Goal: Task Accomplishment & Management: Complete application form

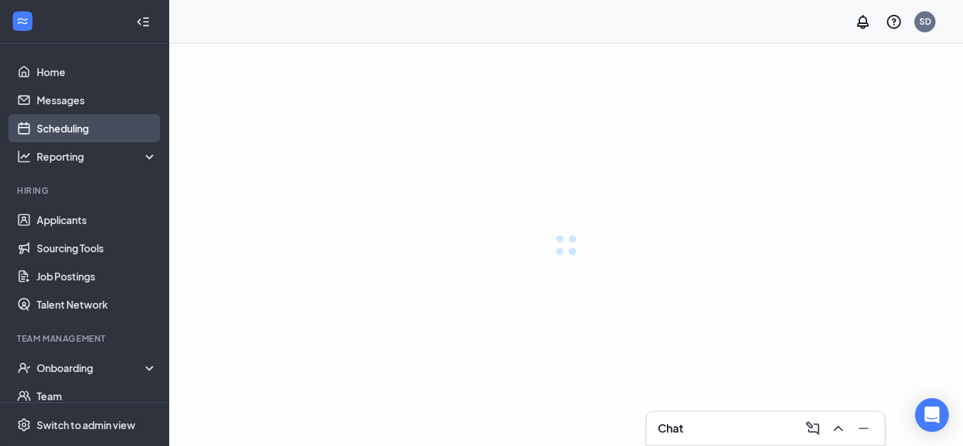
click at [60, 129] on link "Scheduling" at bounding box center [97, 128] width 121 height 28
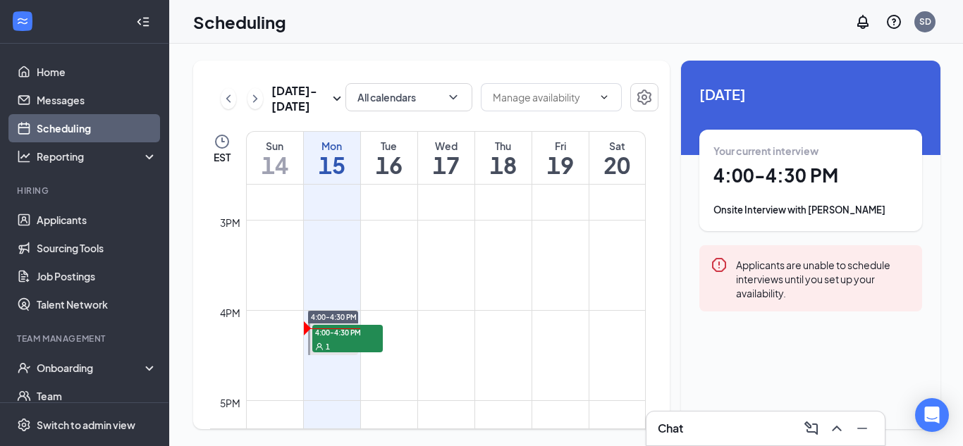
scroll to position [1399, 0]
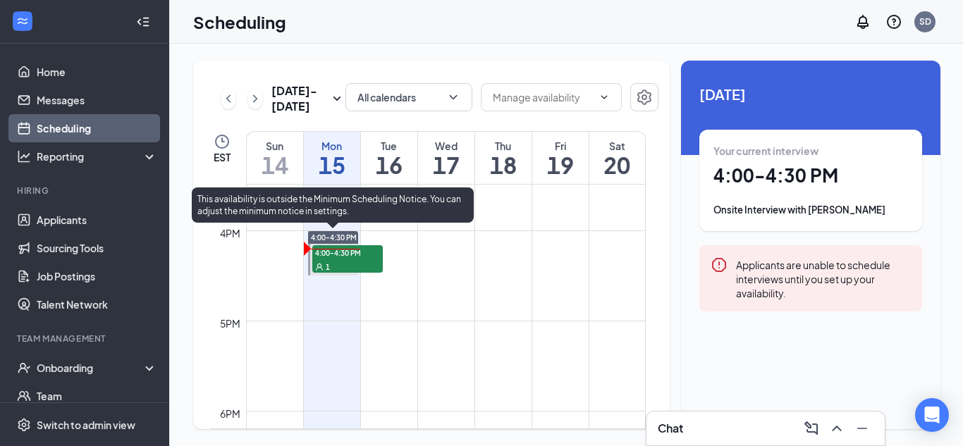
click at [363, 262] on div "1" at bounding box center [347, 267] width 71 height 14
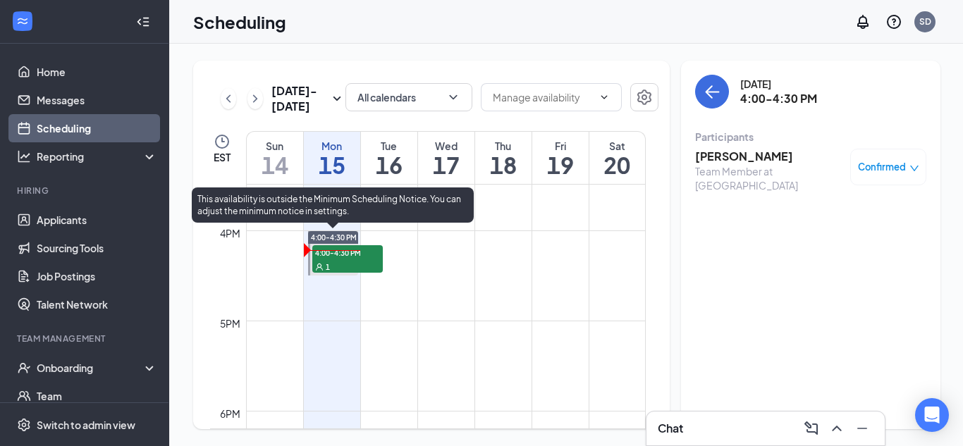
click at [343, 258] on span "4:00-4:30 PM" at bounding box center [347, 252] width 71 height 14
click at [334, 259] on span "4:00-4:30 PM" at bounding box center [347, 252] width 71 height 14
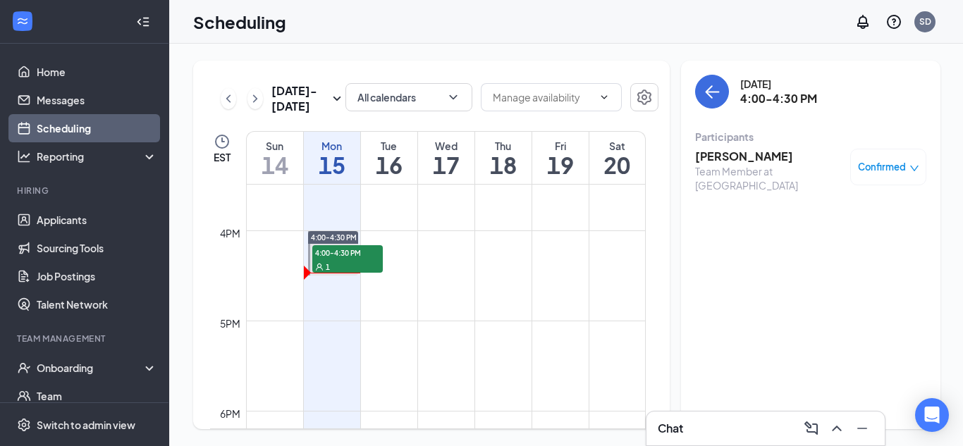
click at [882, 165] on span "Confirmed" at bounding box center [882, 167] width 48 height 14
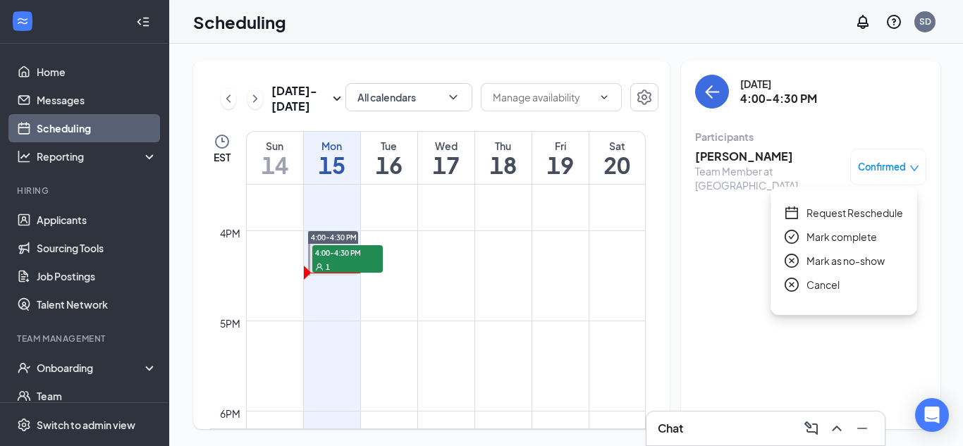
click at [855, 237] on span "Mark complete" at bounding box center [842, 237] width 71 height 16
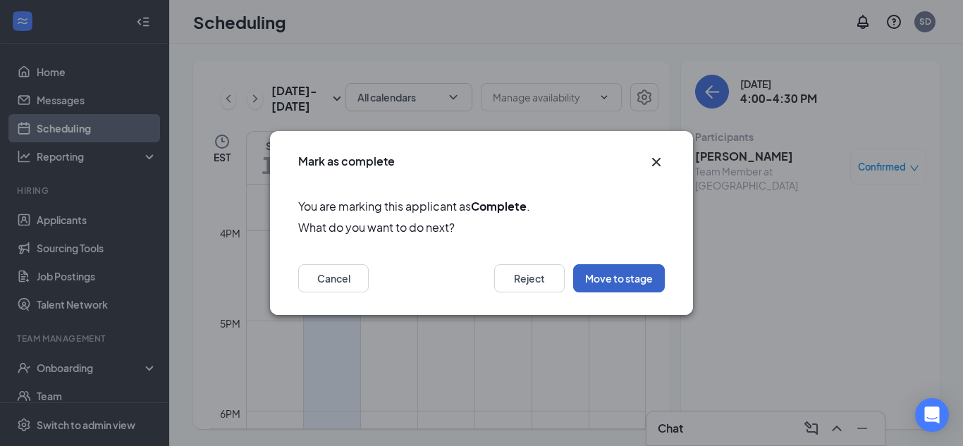
click at [590, 274] on button "Move to stage" at bounding box center [619, 278] width 92 height 28
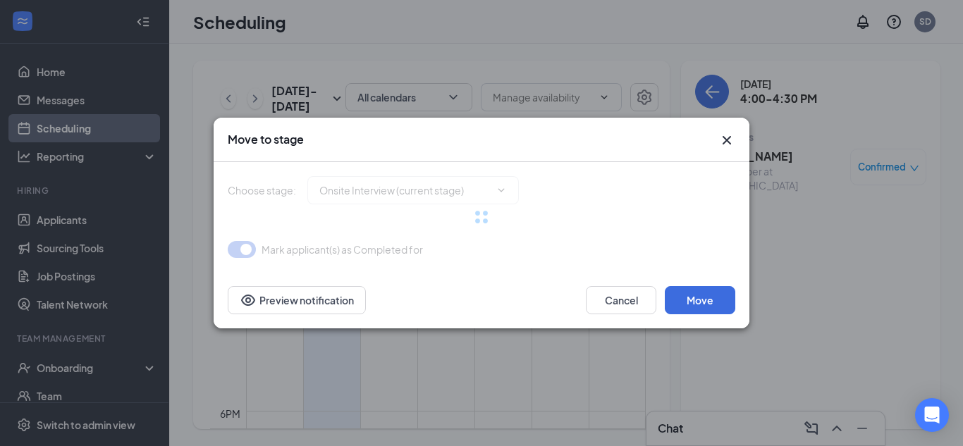
type input "Hiring Complete (final stage)"
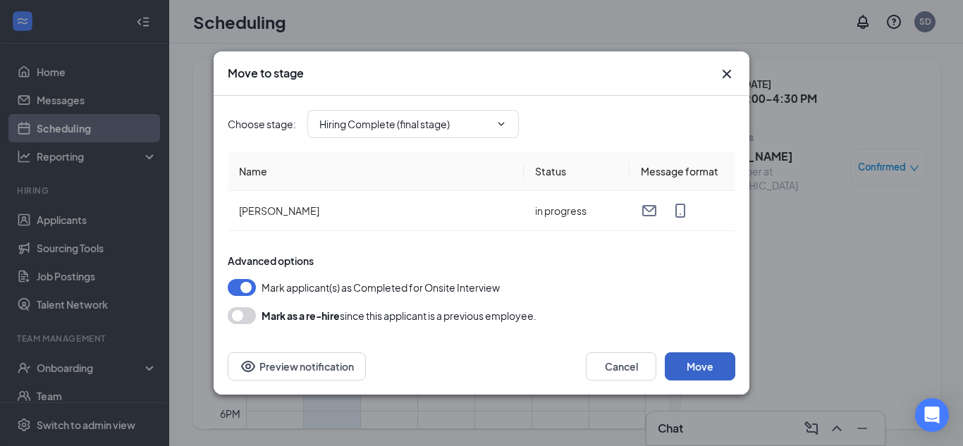
click at [688, 360] on button "Move" at bounding box center [700, 367] width 71 height 28
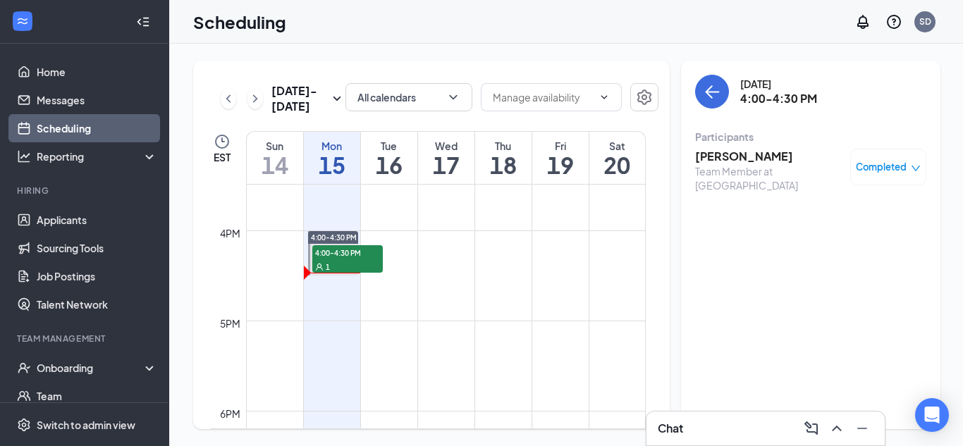
click at [882, 174] on span "Completed" at bounding box center [881, 167] width 51 height 14
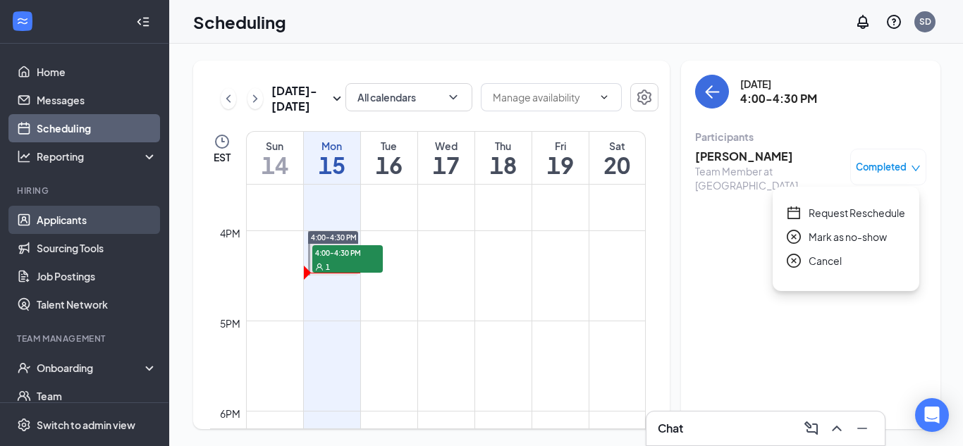
click at [78, 229] on link "Applicants" at bounding box center [97, 220] width 121 height 28
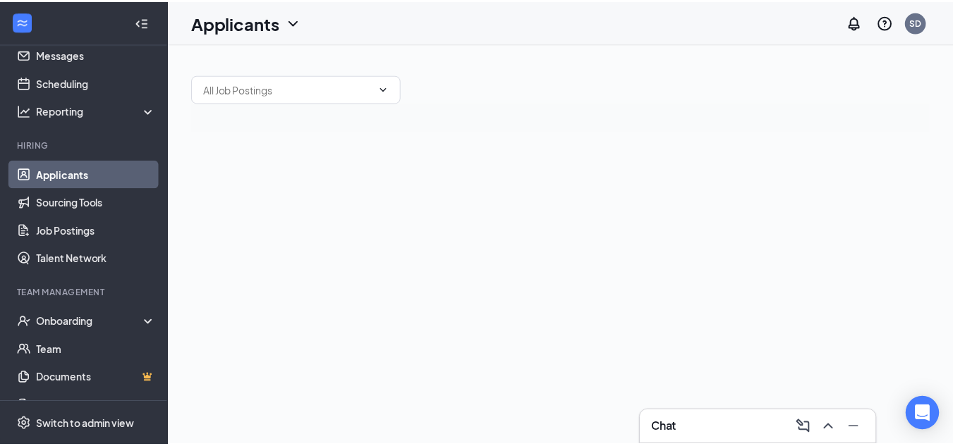
scroll to position [71, 0]
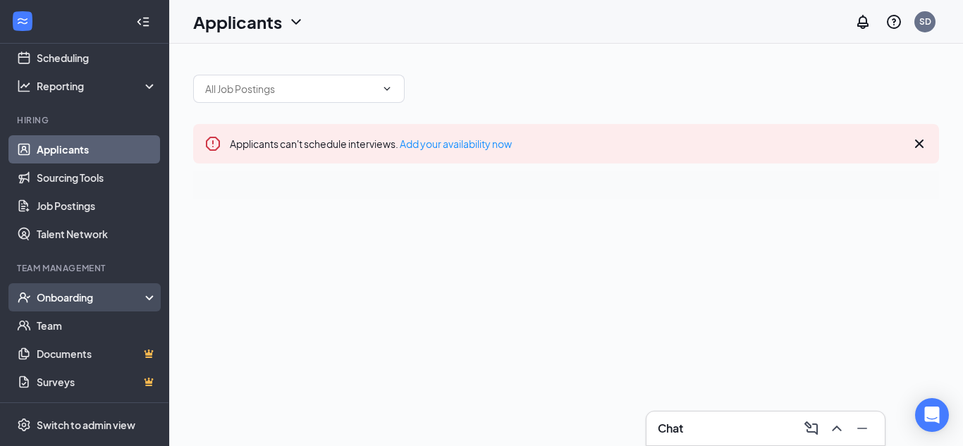
click at [99, 295] on div "Onboarding" at bounding box center [91, 298] width 109 height 14
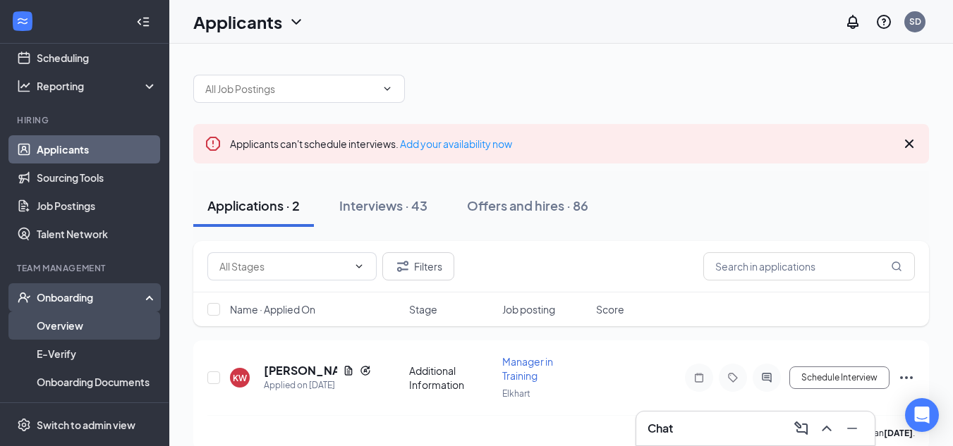
click at [102, 322] on link "Overview" at bounding box center [97, 326] width 121 height 28
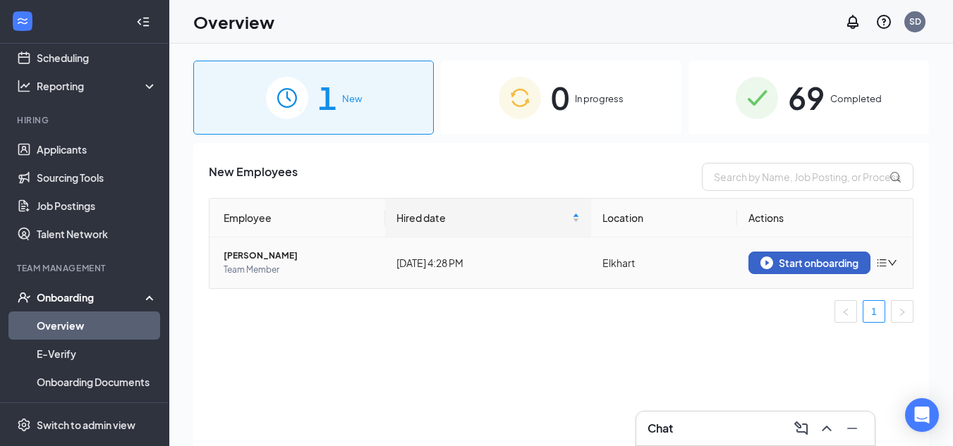
click at [791, 266] on div "Start onboarding" at bounding box center [809, 263] width 98 height 13
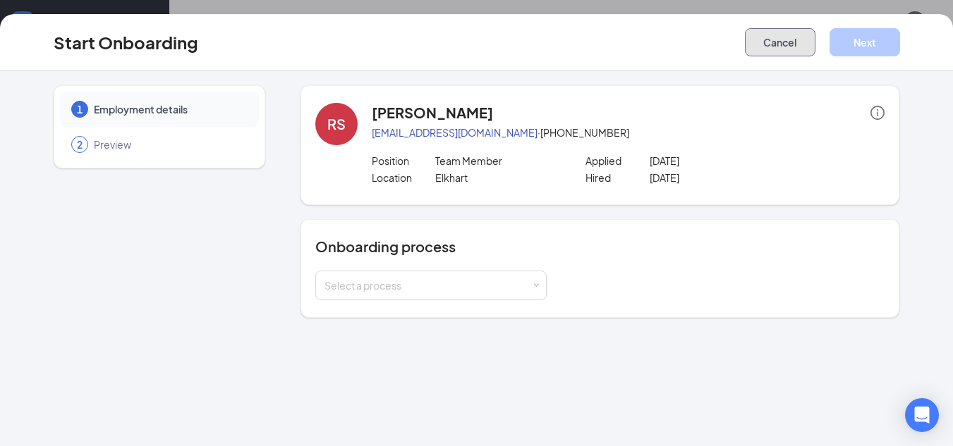
click at [760, 38] on button "Cancel" at bounding box center [780, 42] width 71 height 28
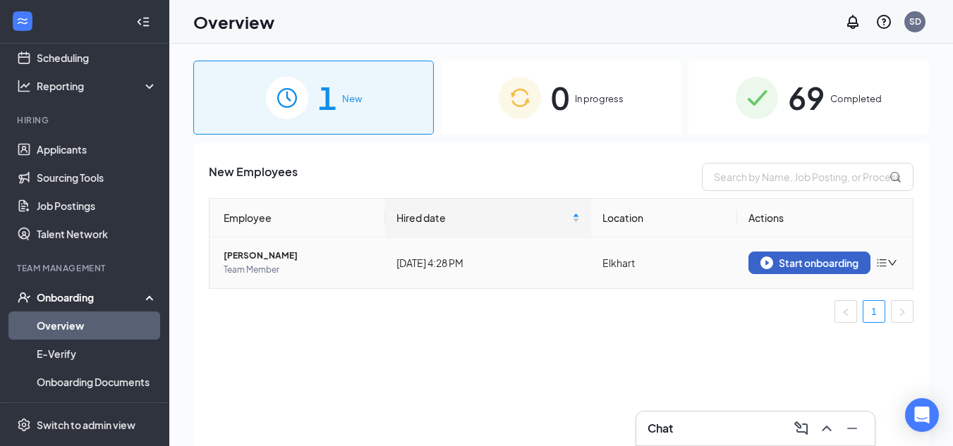
click at [776, 257] on div "Start onboarding" at bounding box center [809, 263] width 98 height 13
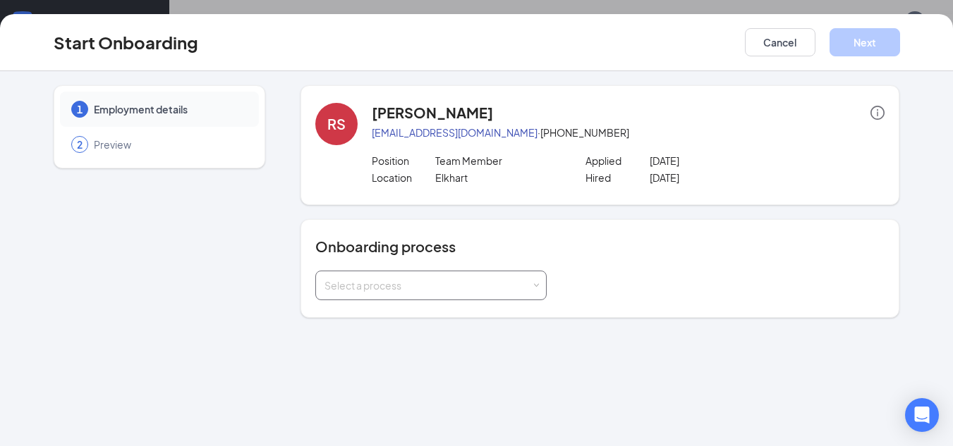
click at [398, 287] on div "Select a process" at bounding box center [427, 286] width 207 height 14
click at [413, 316] on span "RT3 Enterprises Onboarding" at bounding box center [385, 315] width 130 height 13
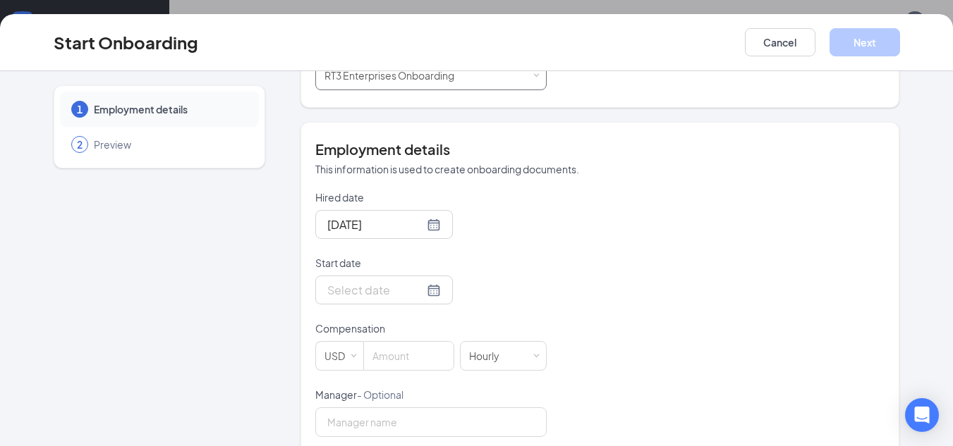
scroll to position [212, 0]
click at [416, 290] on div at bounding box center [384, 289] width 114 height 18
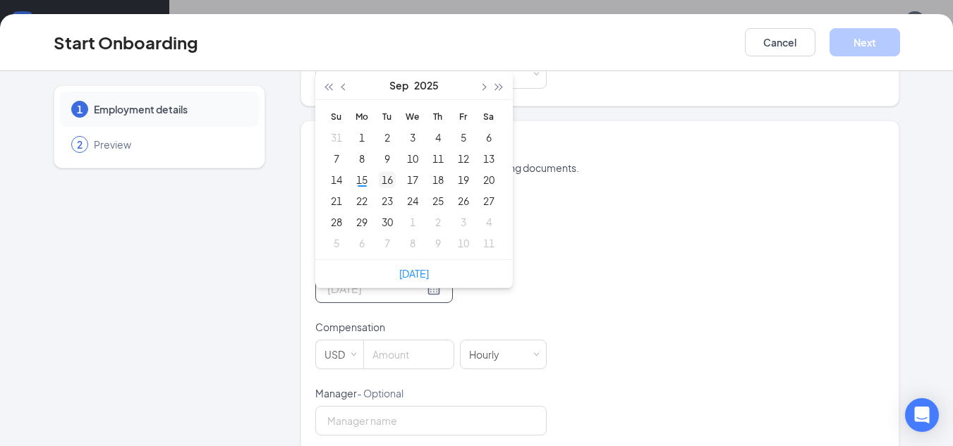
type input "[DATE]"
click at [380, 184] on div "16" at bounding box center [387, 179] width 17 height 17
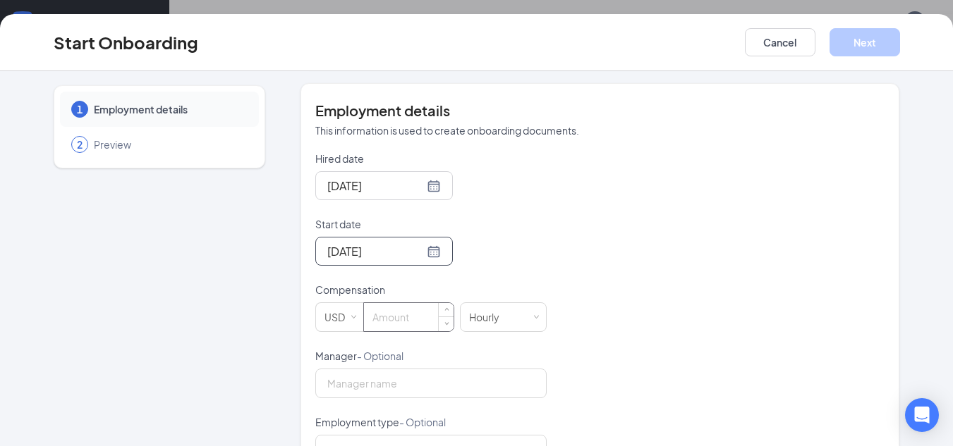
scroll to position [282, 0]
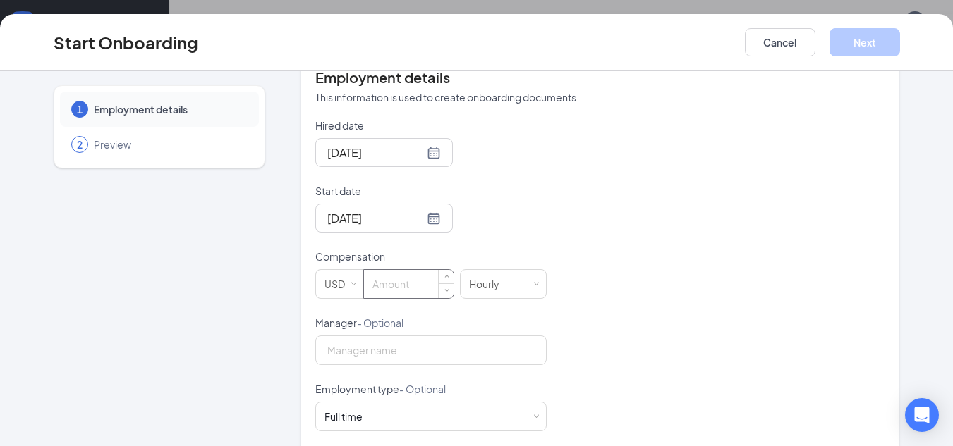
click at [400, 282] on input at bounding box center [409, 284] width 90 height 28
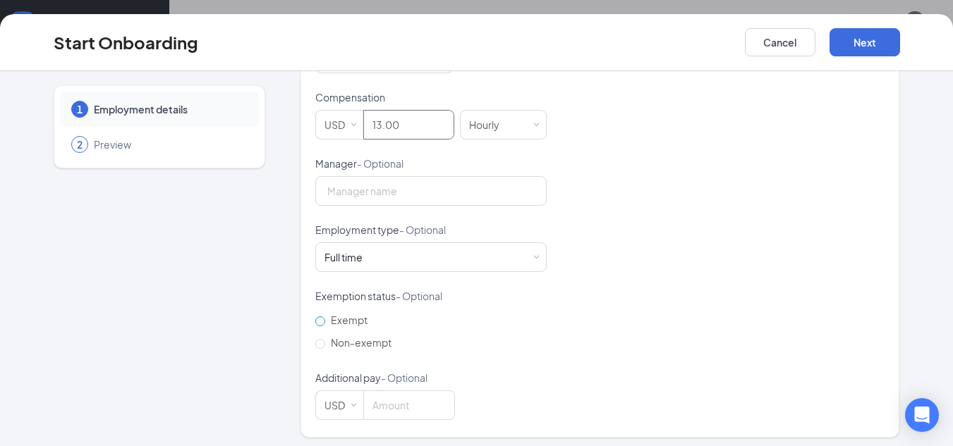
scroll to position [447, 0]
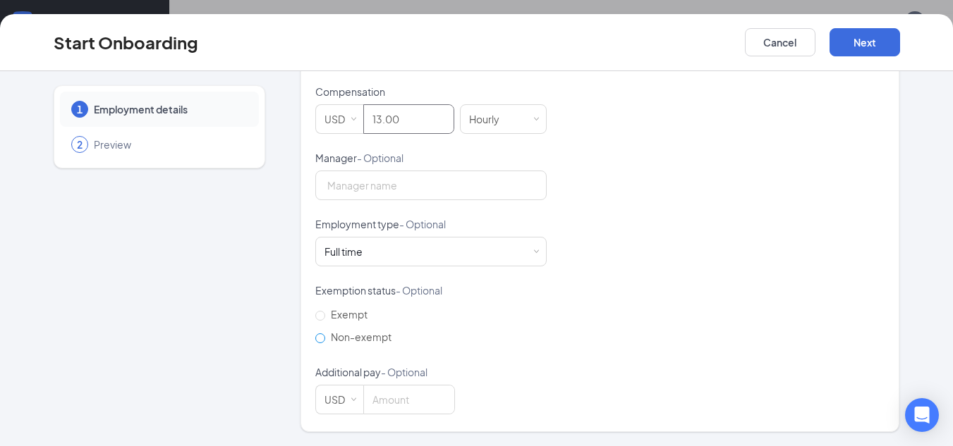
type input "13"
click at [346, 336] on span "Non-exempt" at bounding box center [361, 337] width 72 height 13
click at [325, 336] on input "Non-exempt" at bounding box center [320, 339] width 10 height 10
radio input "true"
click at [384, 406] on input at bounding box center [409, 400] width 90 height 28
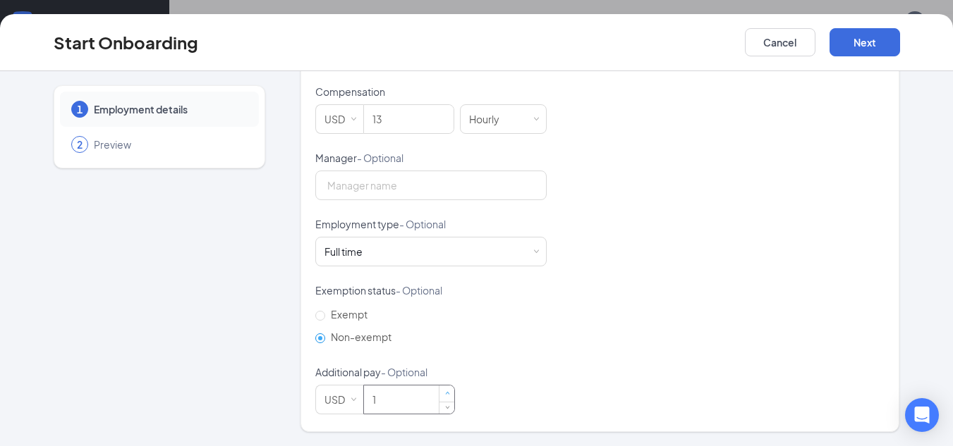
click at [444, 392] on span "Increase Value" at bounding box center [446, 394] width 5 height 5
type input "0"
click at [439, 412] on span "Decrease Value" at bounding box center [446, 404] width 15 height 17
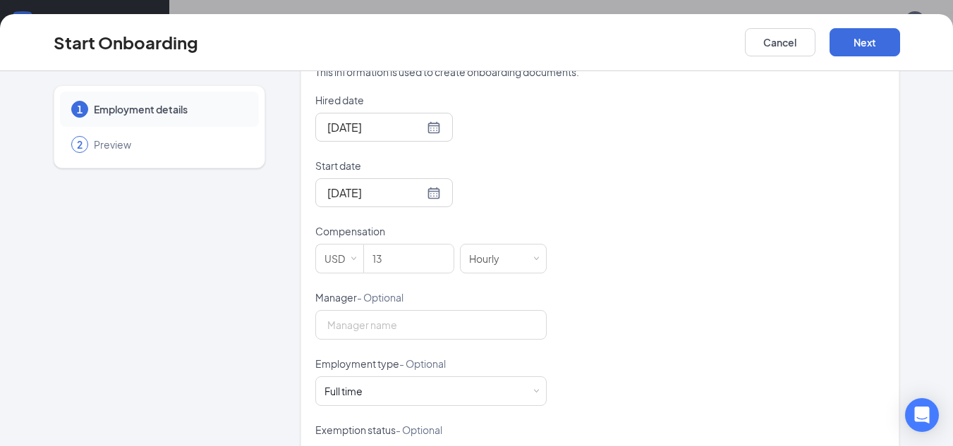
scroll to position [306, 0]
click at [413, 255] on input "13" at bounding box center [409, 260] width 90 height 28
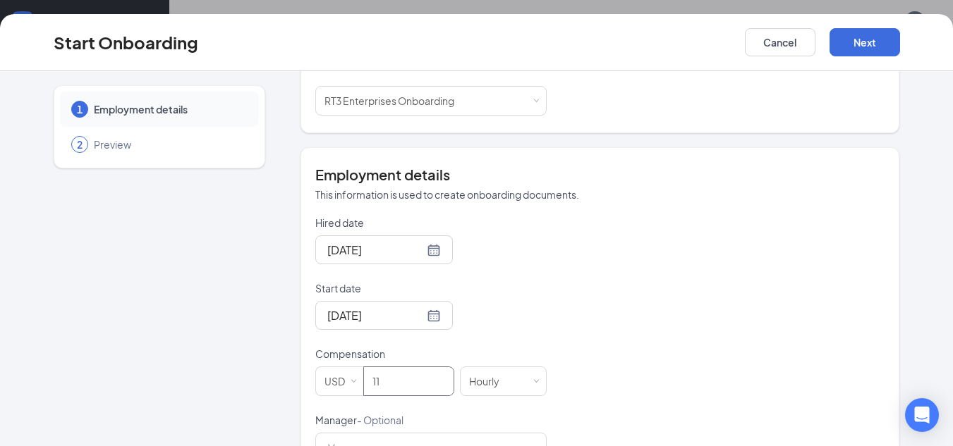
scroll to position [165, 0]
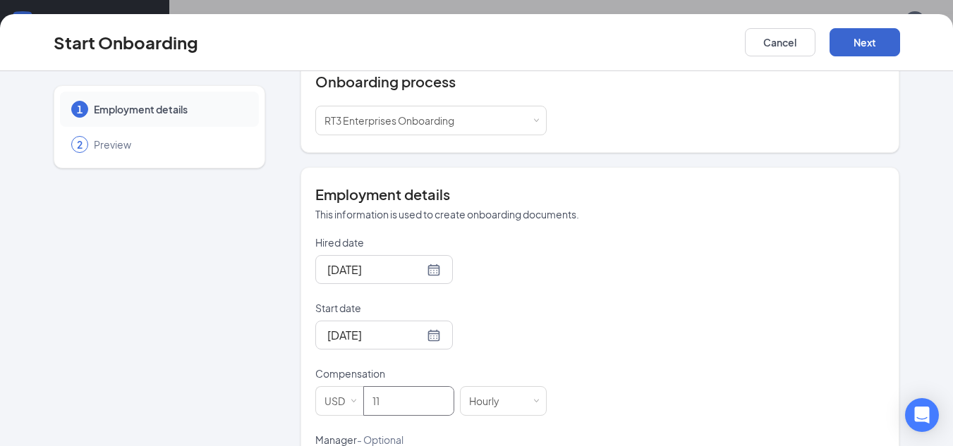
type input "11"
click at [857, 43] on button "Next" at bounding box center [864, 42] width 71 height 28
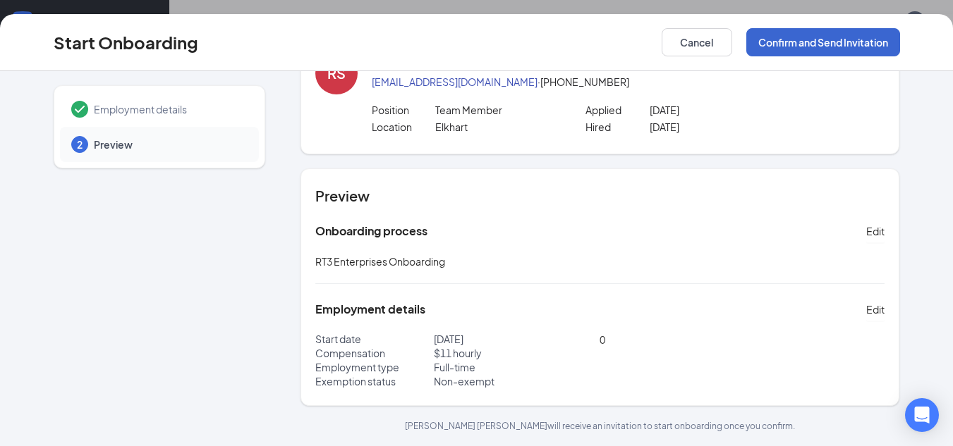
scroll to position [51, 0]
click at [841, 34] on button "Confirm and Send Invitation" at bounding box center [823, 42] width 154 height 28
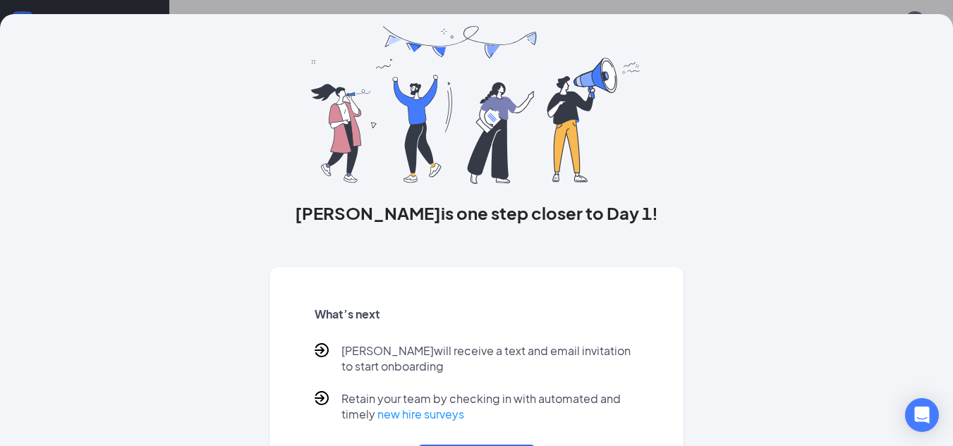
scroll to position [114, 0]
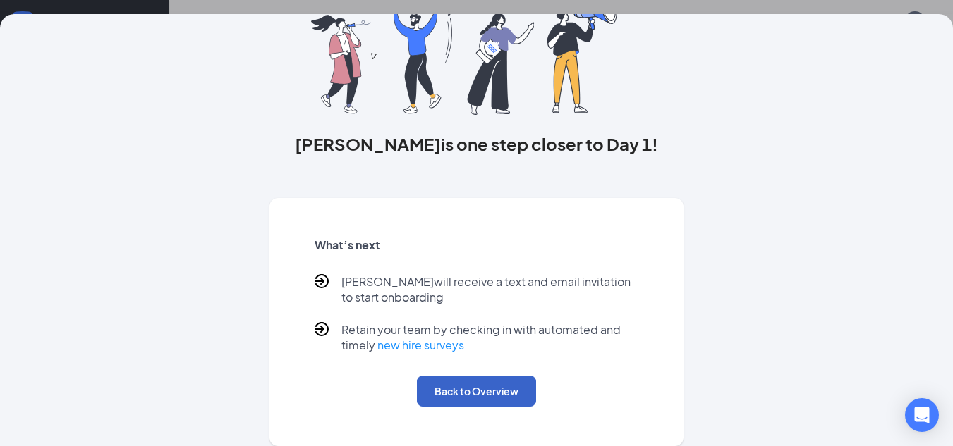
click at [507, 398] on button "Back to Overview" at bounding box center [476, 391] width 119 height 31
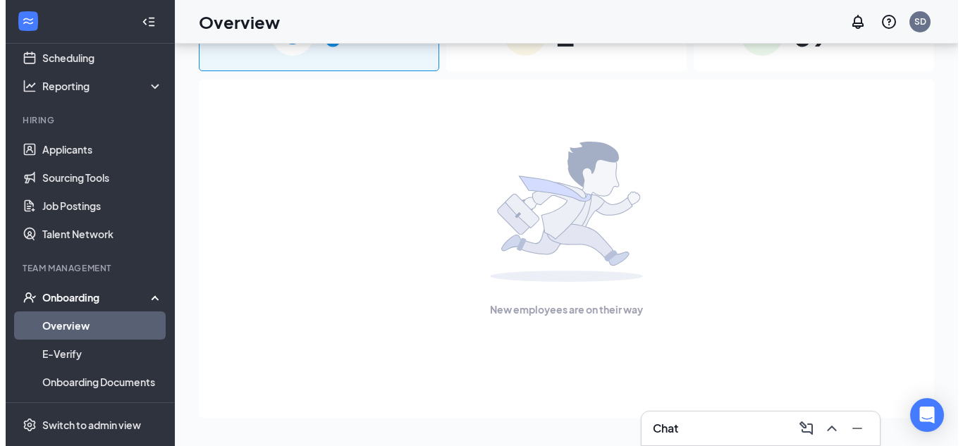
scroll to position [0, 0]
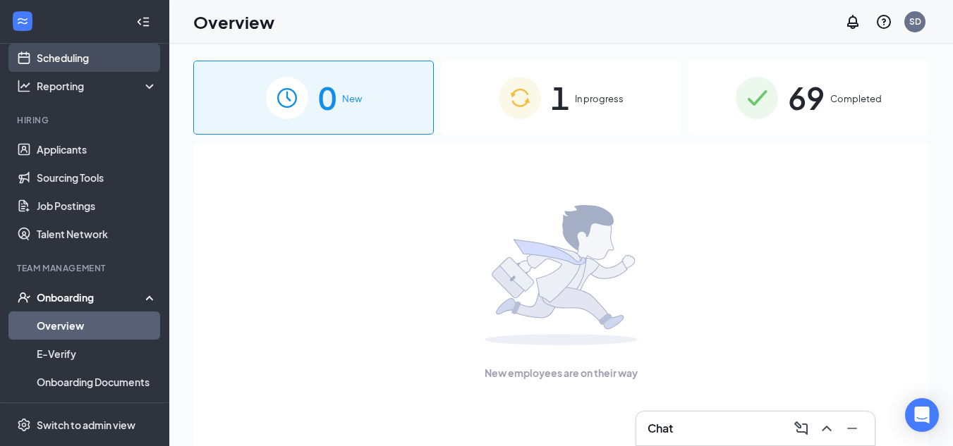
click at [91, 59] on link "Scheduling" at bounding box center [97, 58] width 121 height 28
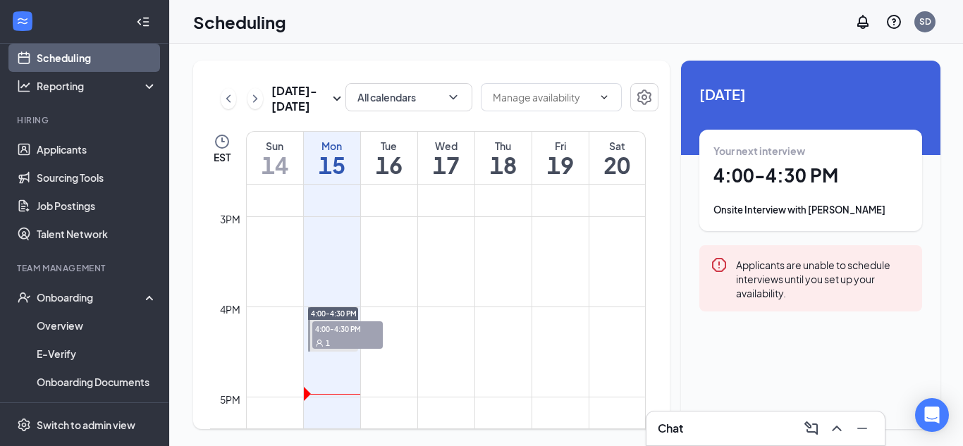
scroll to position [1399, 0]
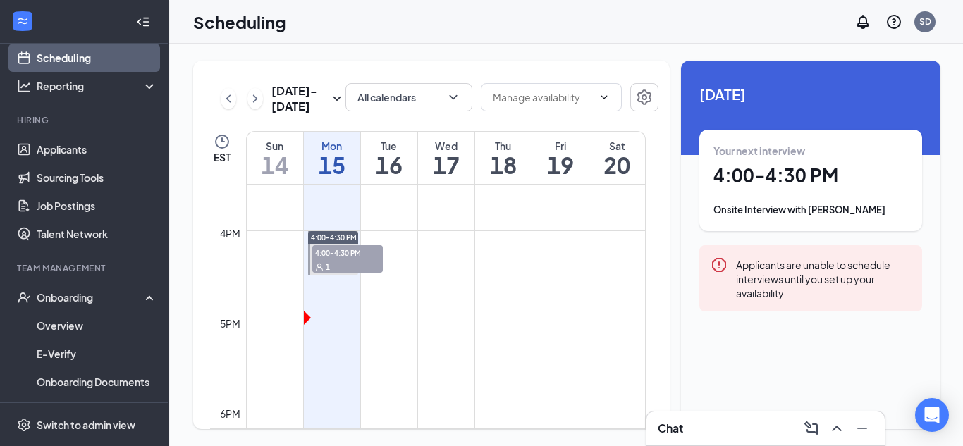
click at [749, 427] on div "Chat" at bounding box center [766, 429] width 216 height 23
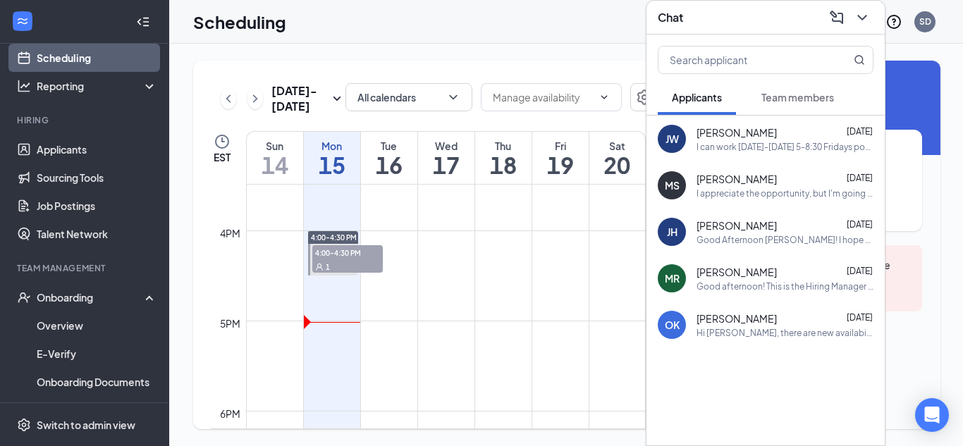
click at [774, 94] on span "Team members" at bounding box center [798, 97] width 73 height 13
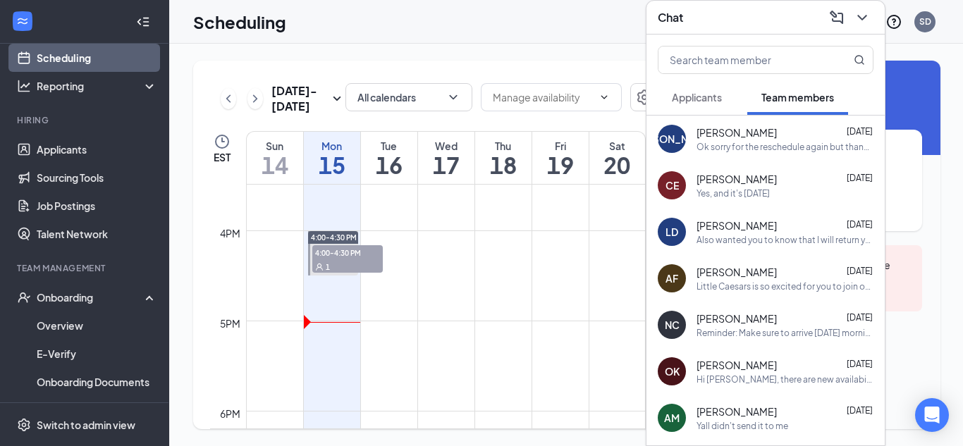
click at [758, 224] on div "[PERSON_NAME] [DATE]" at bounding box center [785, 226] width 177 height 14
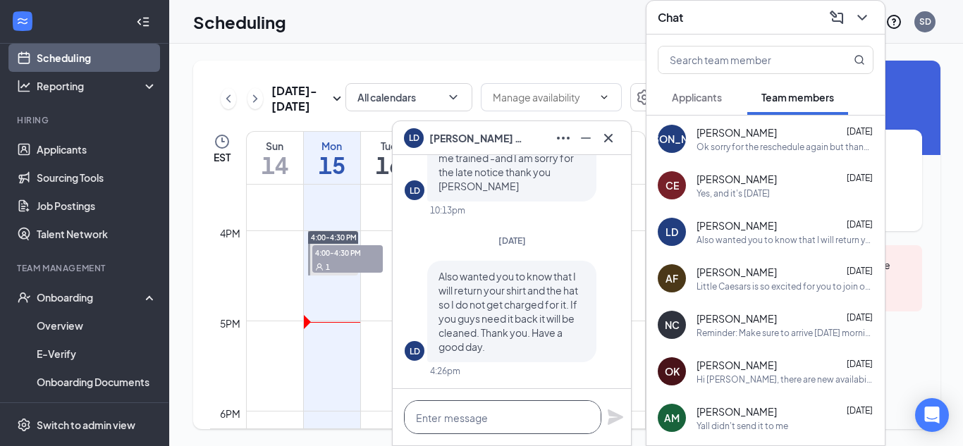
click at [489, 417] on textarea at bounding box center [502, 418] width 197 height 34
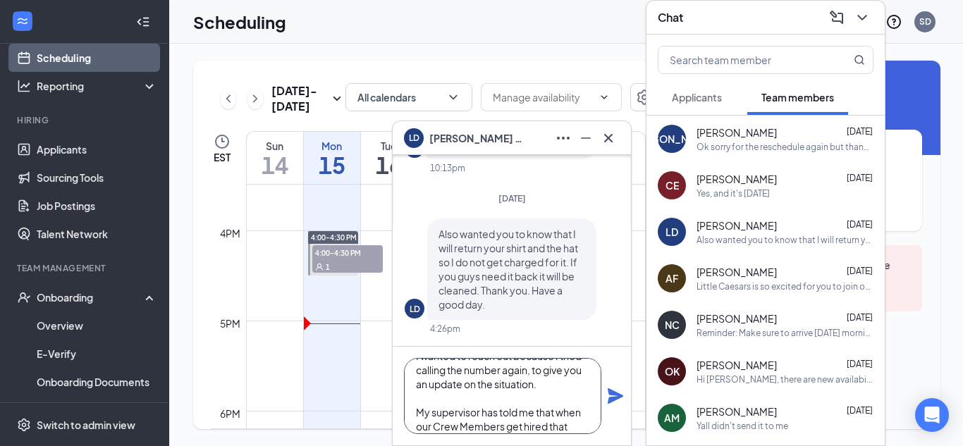
scroll to position [30, 0]
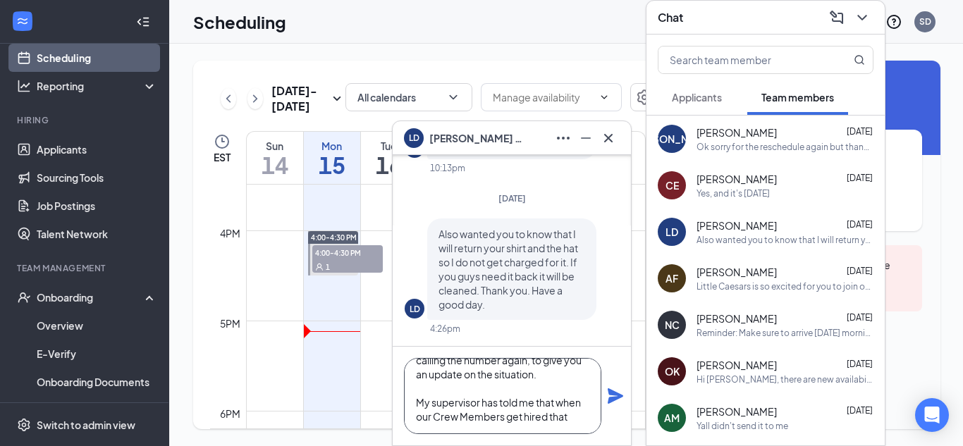
type textarea "I wanted to reach out because I tried calling the number again, to give you an …"
